Goal: Transaction & Acquisition: Purchase product/service

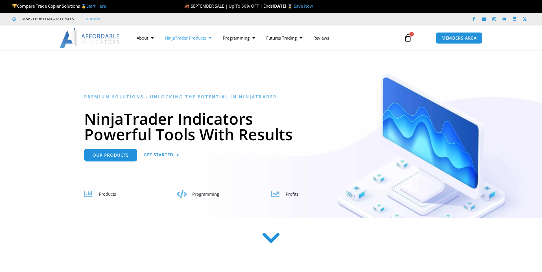
click at [175, 40] on link "NinjaTrader Products" at bounding box center [188, 37] width 58 height 13
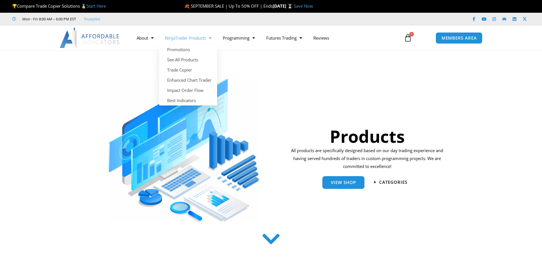
click at [186, 38] on link "NinjaTrader Products" at bounding box center [188, 37] width 58 height 13
click at [187, 69] on link "Trade Copier" at bounding box center [188, 70] width 58 height 10
